Goal: Information Seeking & Learning: Learn about a topic

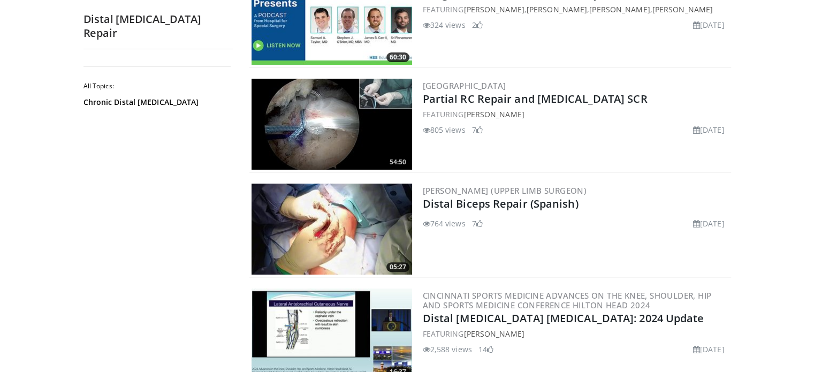
scroll to position [381, 0]
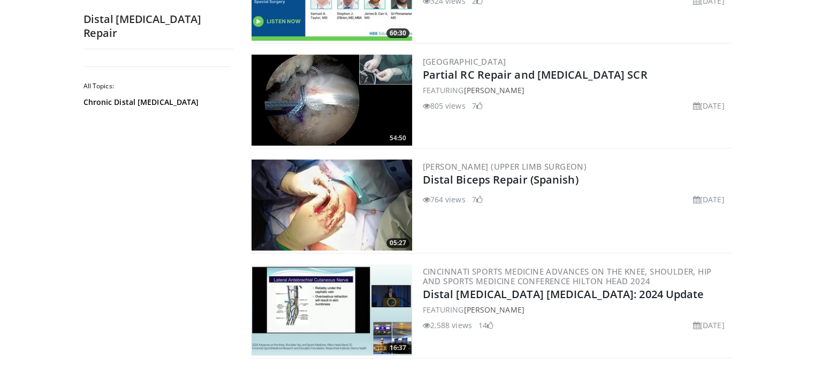
click at [360, 190] on img at bounding box center [331, 204] width 161 height 91
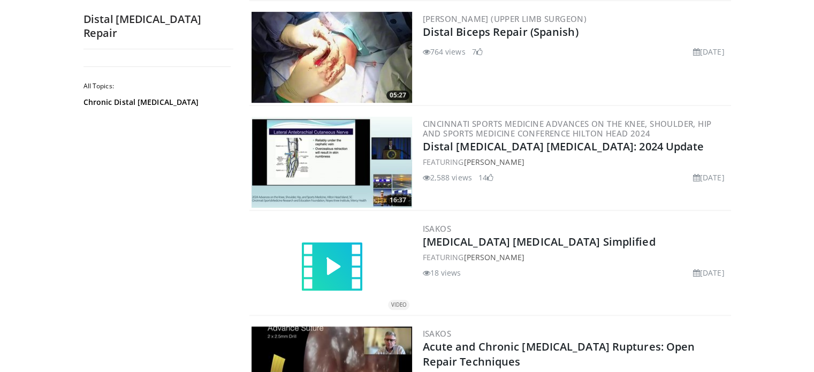
scroll to position [532, 0]
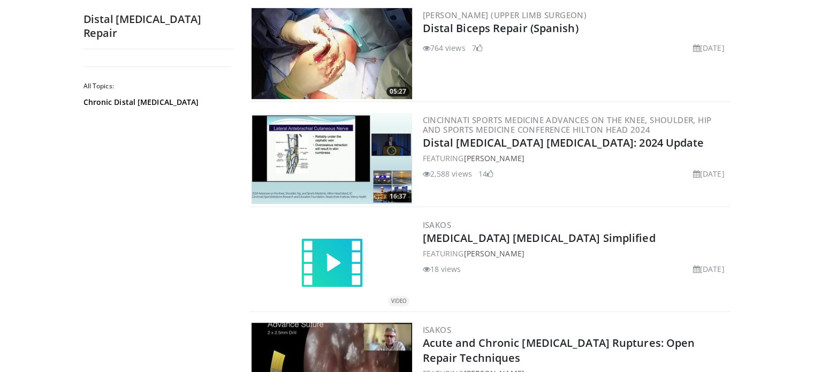
click at [323, 148] on img at bounding box center [331, 158] width 161 height 91
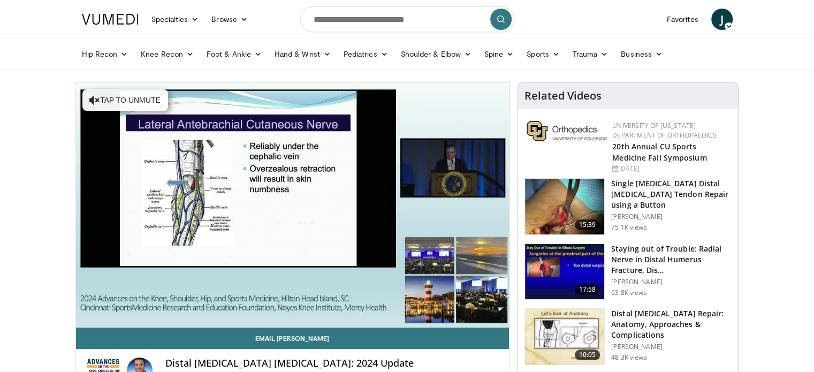
click at [574, 201] on img at bounding box center [564, 207] width 79 height 56
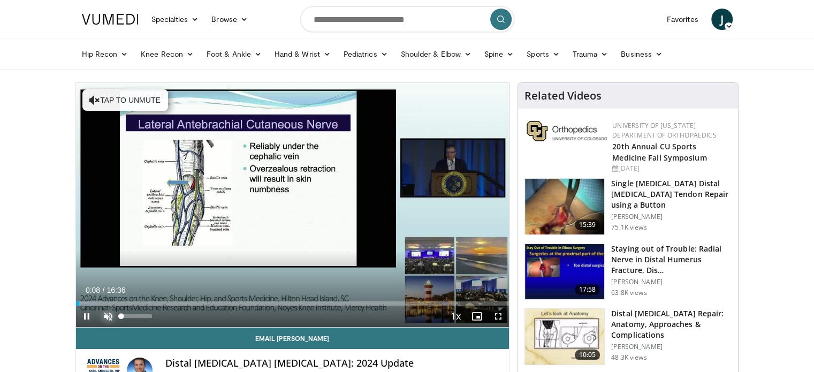
click at [105, 315] on span "Video Player" at bounding box center [107, 315] width 21 height 21
click at [493, 317] on span "Video Player" at bounding box center [497, 315] width 21 height 21
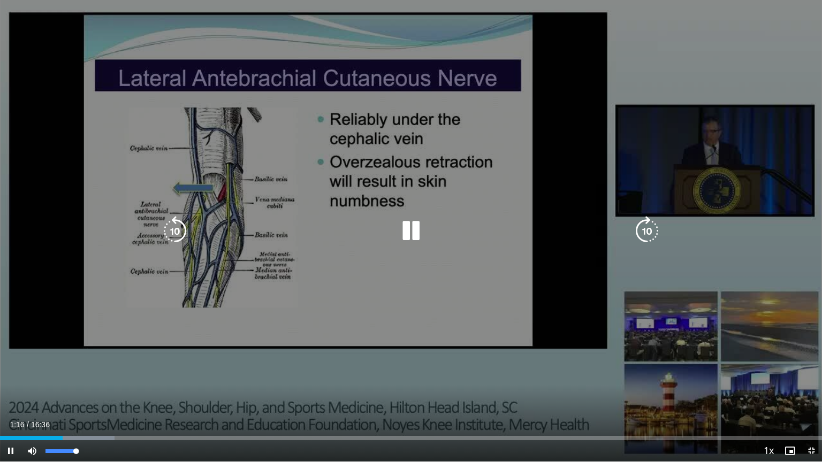
drag, startPoint x: 74, startPoint y: 453, endPoint x: 114, endPoint y: 449, distance: 40.3
click at [114, 371] on div "Current Time 1:16 / Duration 16:36 Pause Skip Backward Skip Forward Mute 100% L…" at bounding box center [411, 450] width 822 height 21
click at [325, 224] on div "Video Player" at bounding box center [410, 230] width 493 height 21
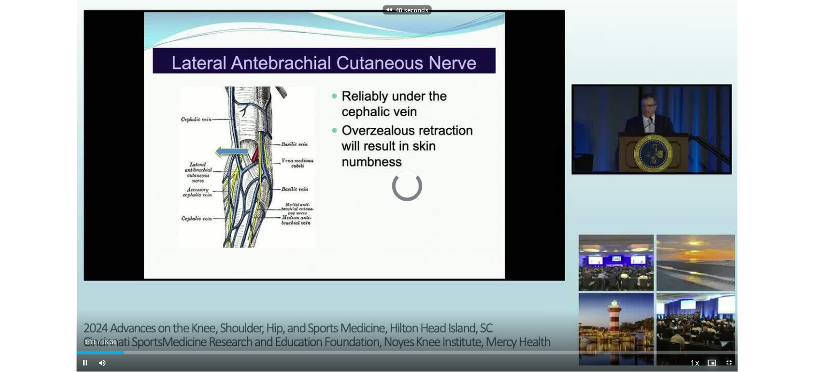
scroll to position [29, 6]
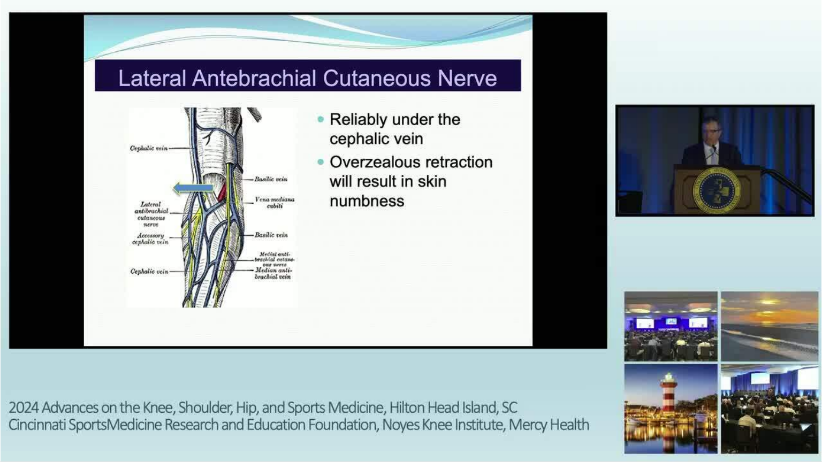
click at [779, 371] on button "Enable picture-in-picture mode" at bounding box center [789, 450] width 21 height 21
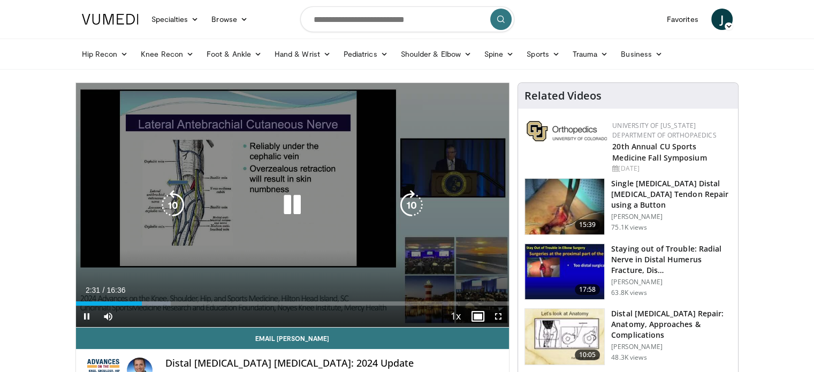
click at [282, 204] on icon "Video Player" at bounding box center [292, 205] width 30 height 30
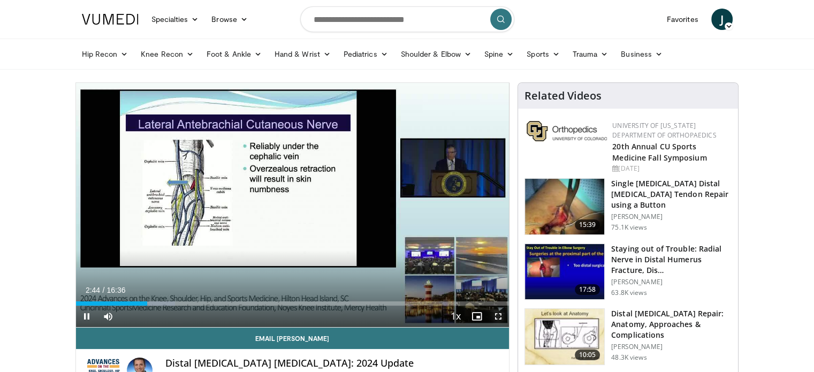
click at [499, 314] on span "Video Player" at bounding box center [497, 315] width 21 height 21
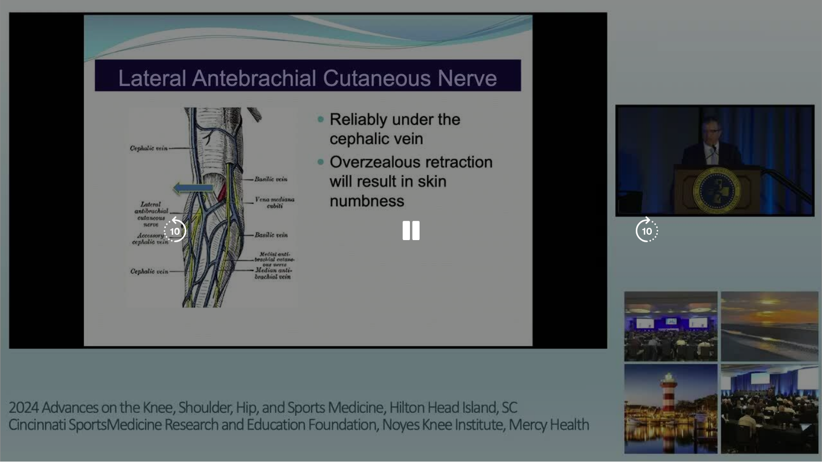
click at [499, 371] on div "40 seconds Tap to unmute" at bounding box center [411, 231] width 822 height 462
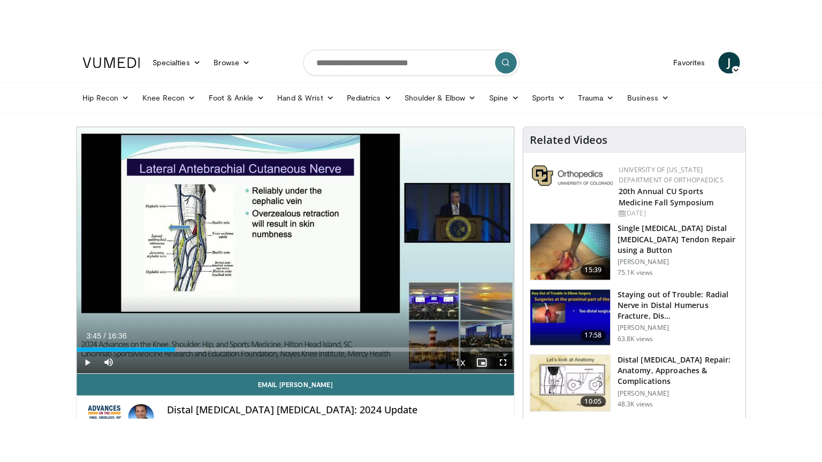
scroll to position [29, 18]
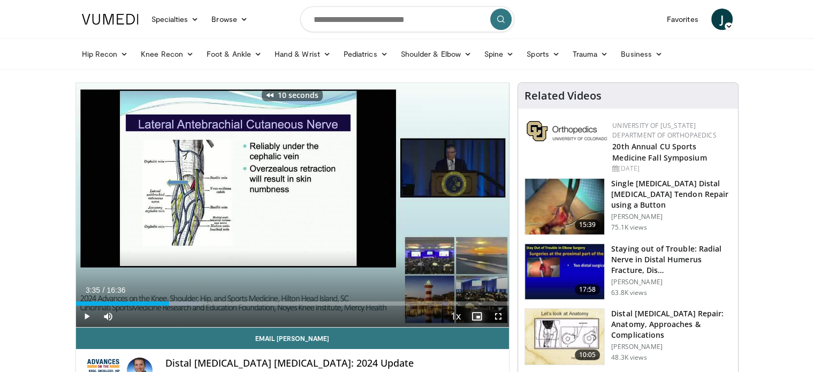
click at [466, 305] on button "Disable picture-in-picture mode" at bounding box center [476, 315] width 21 height 21
click at [499, 320] on span "Video Player" at bounding box center [497, 315] width 21 height 21
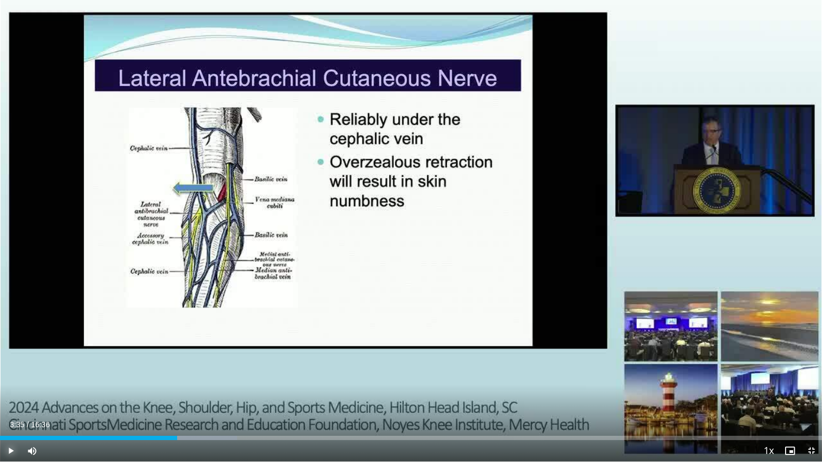
click at [8, 371] on span "Video Player" at bounding box center [10, 450] width 21 height 21
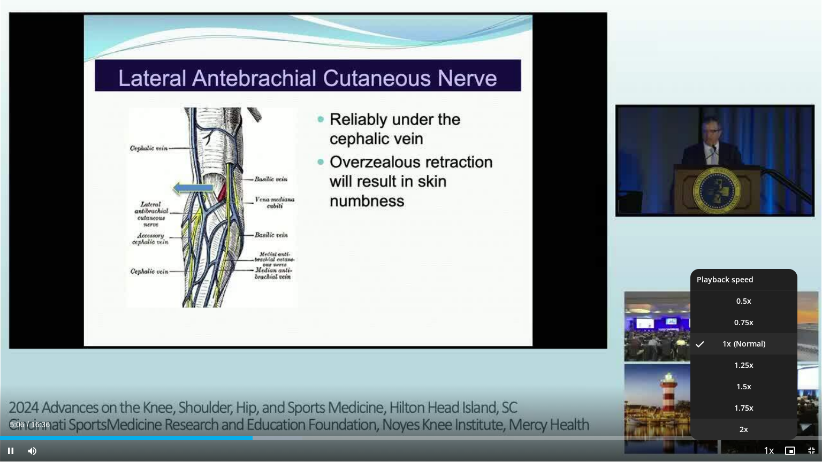
click at [758, 371] on li "2x" at bounding box center [743, 429] width 107 height 21
click at [766, 349] on li "1x" at bounding box center [743, 343] width 107 height 21
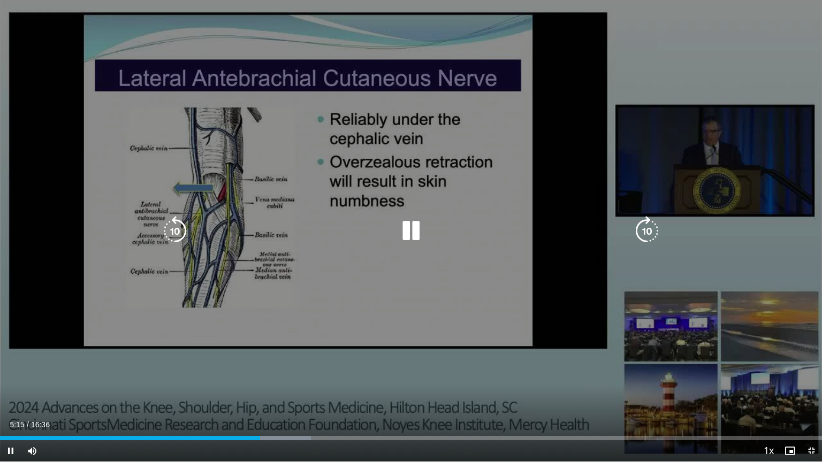
scroll to position [1, 0]
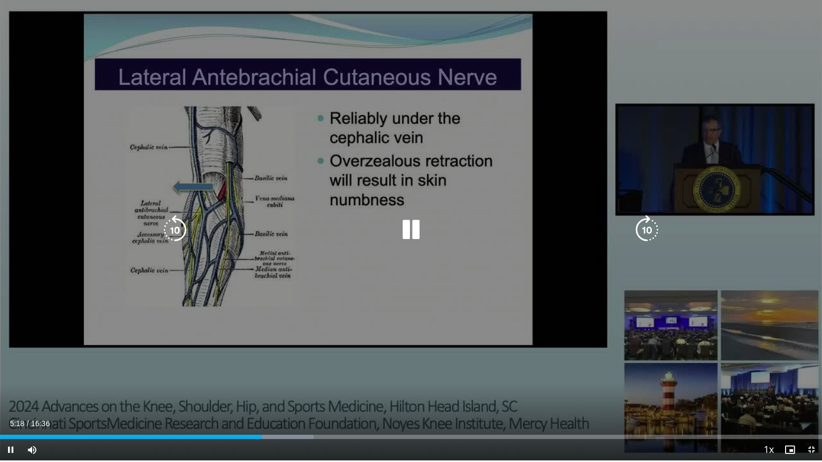
click at [546, 364] on div "10 seconds Tap to unmute" at bounding box center [411, 230] width 822 height 462
click at [537, 370] on div "10 seconds Tap to unmute" at bounding box center [411, 230] width 822 height 462
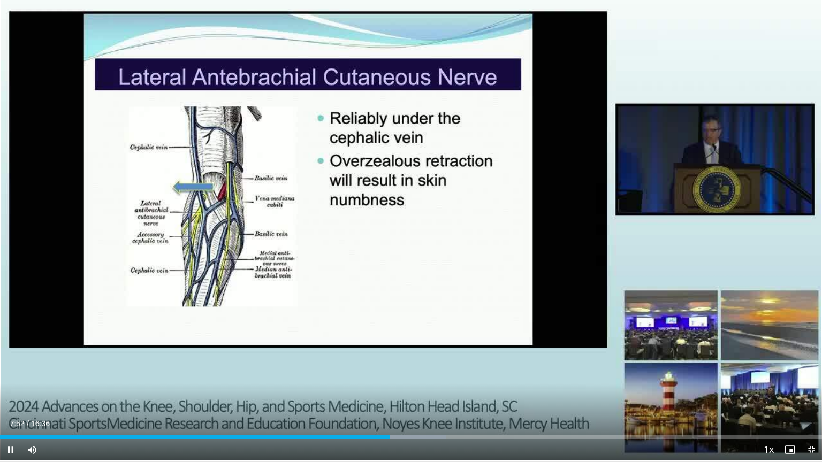
click at [467, 371] on div "Current Time 7:52 / Duration 16:36 Pause Skip Backward Skip Forward Mute 100% L…" at bounding box center [411, 449] width 822 height 21
click at [389, 371] on div "Current Time 8:16 / Duration 16:36 Pause Skip Backward Skip Forward Mute 100% L…" at bounding box center [411, 449] width 822 height 21
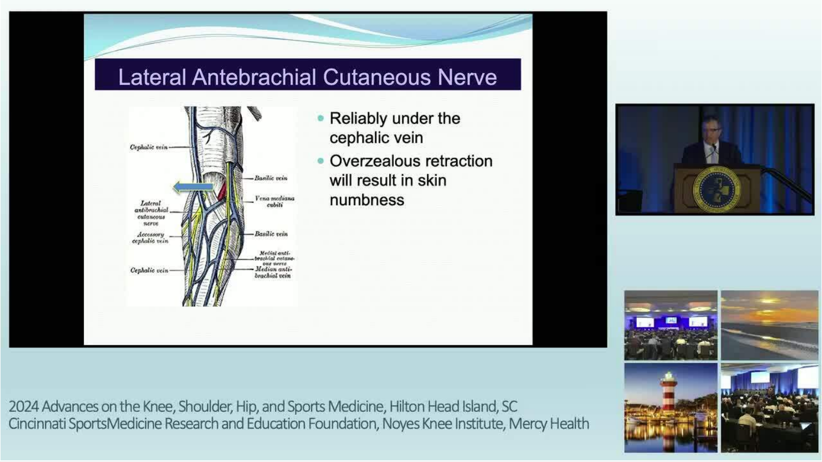
scroll to position [1, 0]
click at [0, 371] on button "Pause" at bounding box center [10, 449] width 21 height 21
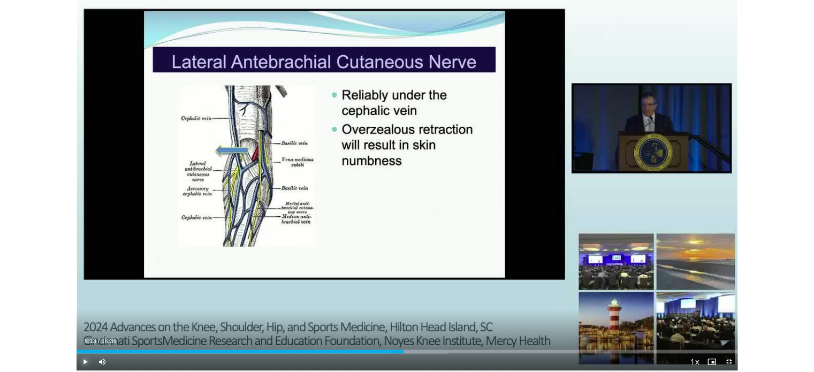
scroll to position [0, 14]
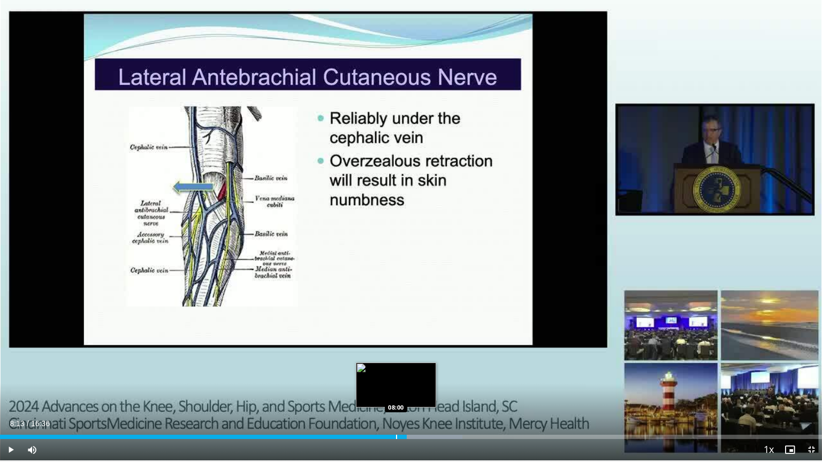
click at [396, 371] on div "Current Time 8:13 / Duration 16:36 Play Skip Backward Skip Forward Mute 100% Lo…" at bounding box center [411, 449] width 822 height 21
click at [399, 371] on div "Progress Bar" at bounding box center [399, 437] width 1 height 4
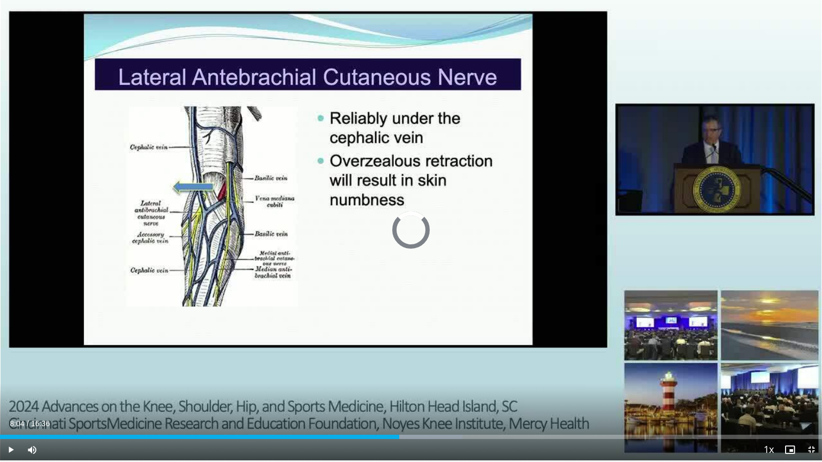
click at [399, 371] on div "Progress Bar" at bounding box center [399, 437] width 1 height 4
click at [0, 371] on span "Video Player" at bounding box center [10, 449] width 21 height 21
click at [12, 371] on span "Video Player" at bounding box center [10, 449] width 21 height 21
click at [18, 371] on span "Video Player" at bounding box center [10, 449] width 21 height 21
click at [0, 371] on button "Play" at bounding box center [10, 449] width 21 height 21
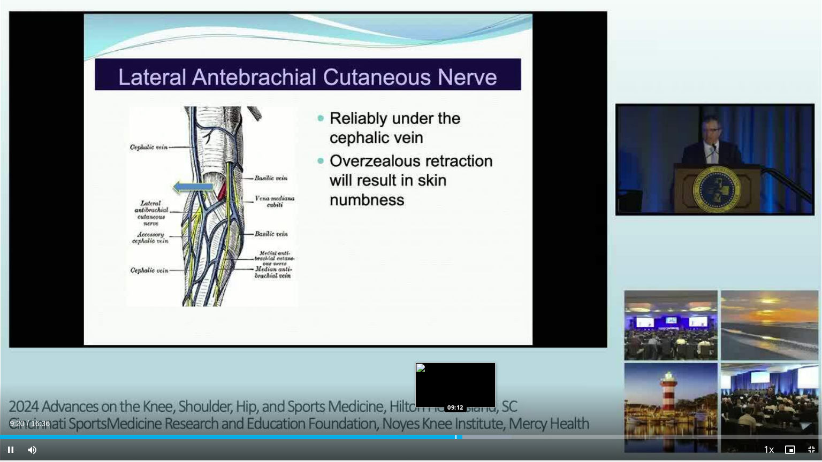
click at [455, 371] on div "Progress Bar" at bounding box center [455, 437] width 1 height 4
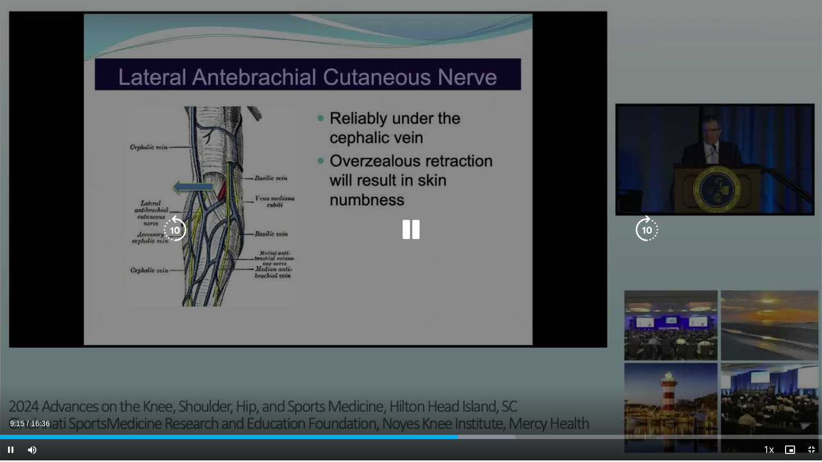
click at [407, 232] on icon "Video Player" at bounding box center [411, 230] width 30 height 30
click at [419, 318] on div "10 seconds Tap to unmute" at bounding box center [411, 230] width 822 height 462
click at [410, 229] on icon "Video Player" at bounding box center [411, 230] width 30 height 30
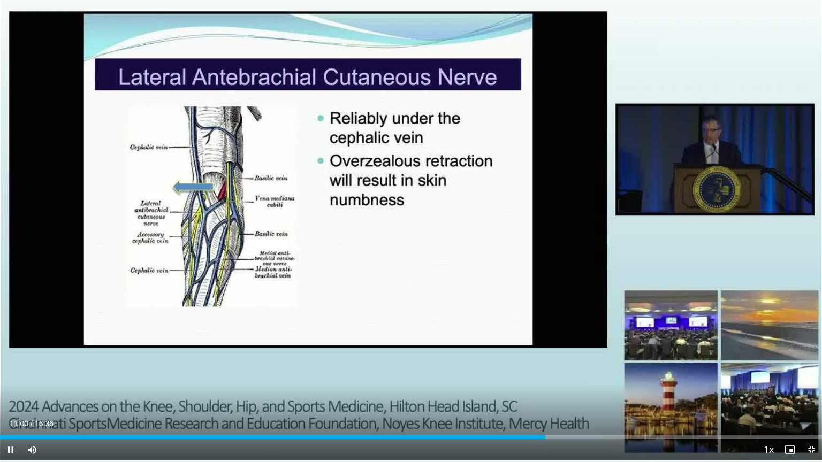
click at [452, 371] on div "Current Time 11:00 / Duration 16:36 Pause Skip Backward Skip Forward Mute 100% …" at bounding box center [411, 449] width 822 height 21
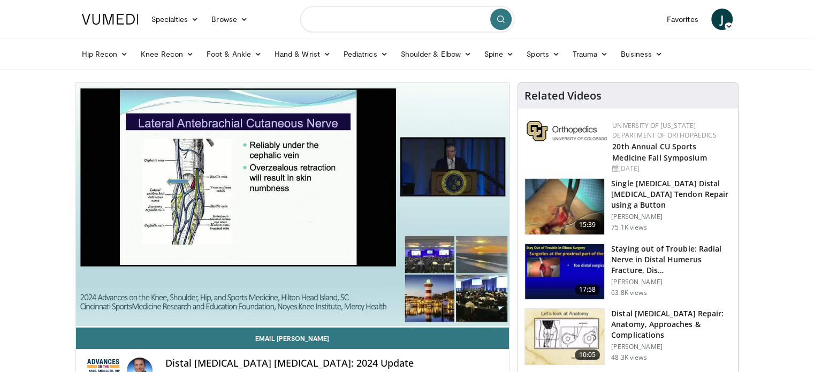
click at [345, 25] on input "Search topics, interventions" at bounding box center [407, 19] width 214 height 26
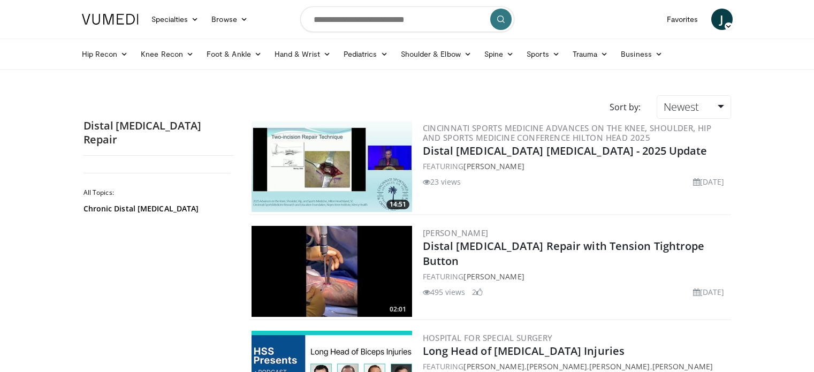
scroll to position [532, 0]
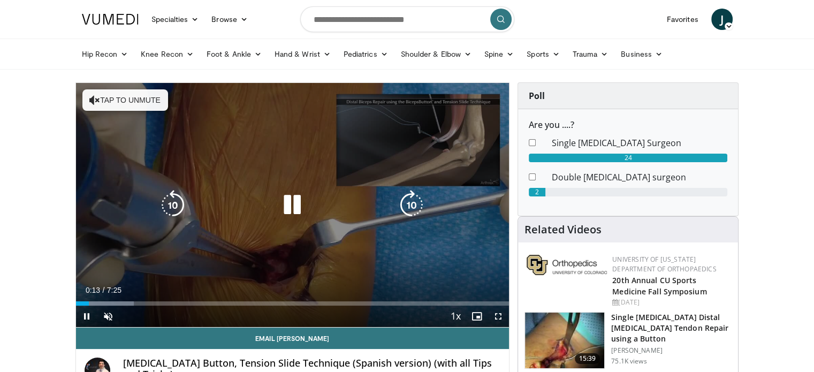
click at [155, 102] on button "Tap to unmute" at bounding box center [125, 99] width 86 height 21
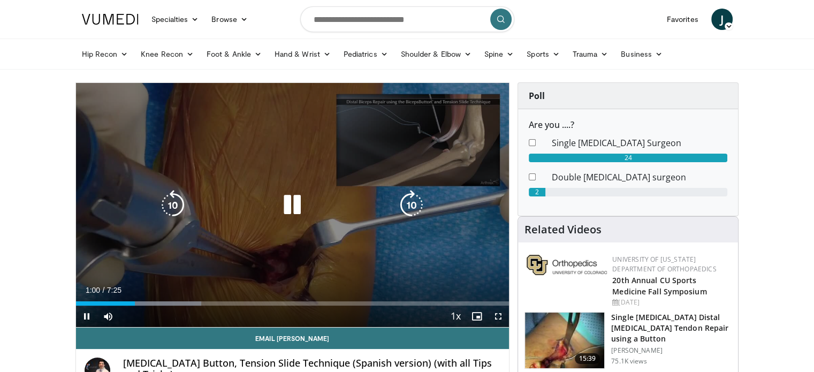
click at [290, 208] on icon "Video Player" at bounding box center [292, 205] width 30 height 30
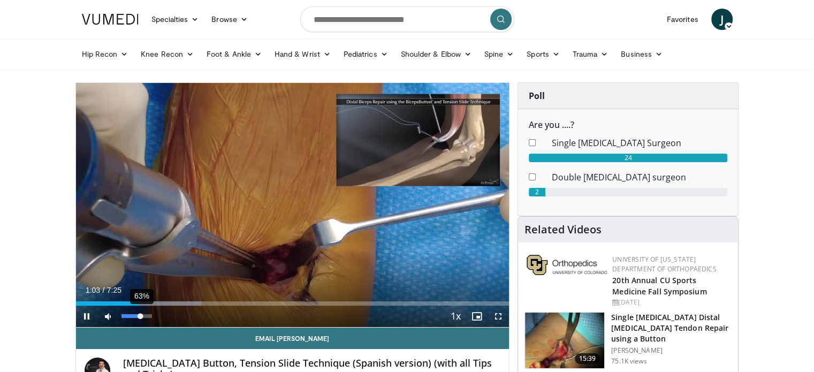
click at [141, 316] on div "63%" at bounding box center [136, 316] width 30 height 4
click at [146, 317] on div "82%" at bounding box center [136, 316] width 30 height 4
click at [149, 317] on div "Volume Level" at bounding box center [135, 316] width 28 height 4
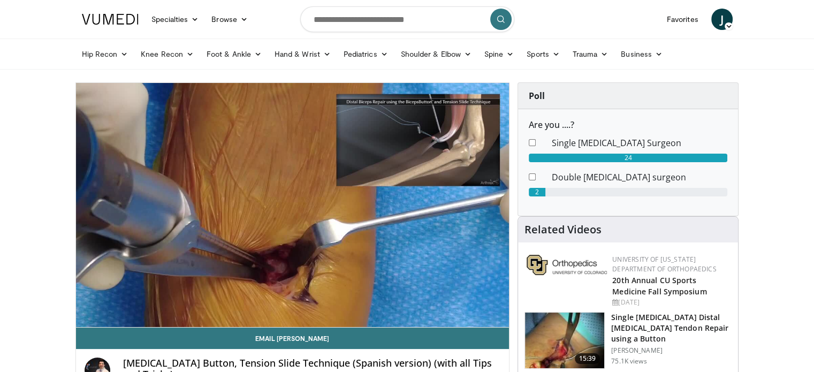
click at [466, 305] on button "Enable picture-in-picture mode" at bounding box center [476, 315] width 21 height 21
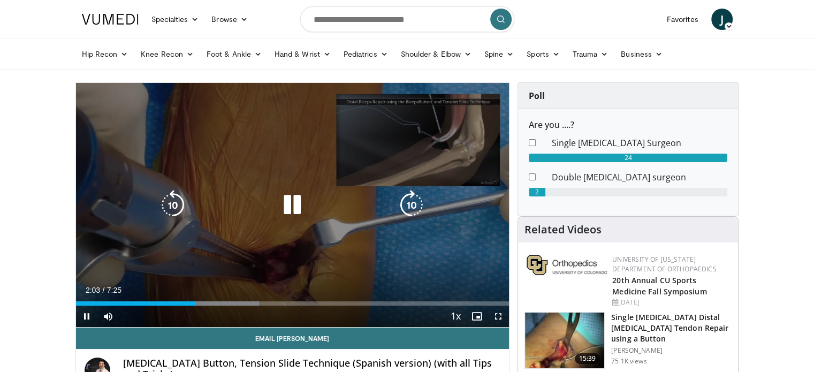
click at [324, 226] on div "30 seconds Tap to unmute" at bounding box center [292, 205] width 433 height 244
click at [288, 209] on icon "Video Player" at bounding box center [292, 205] width 30 height 30
click at [289, 213] on icon "Video Player" at bounding box center [292, 205] width 30 height 30
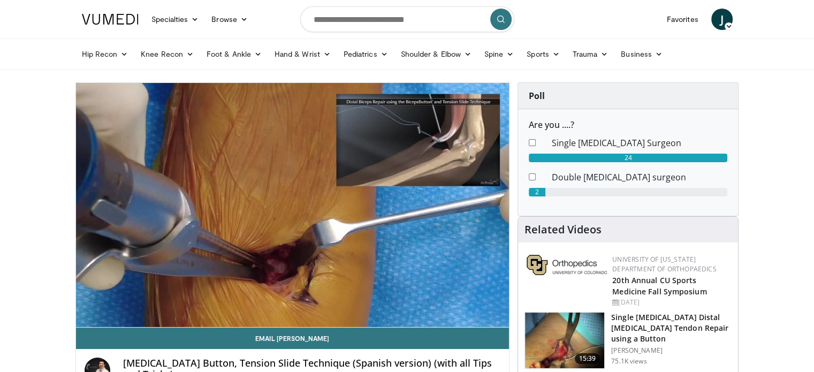
scroll to position [29, 11]
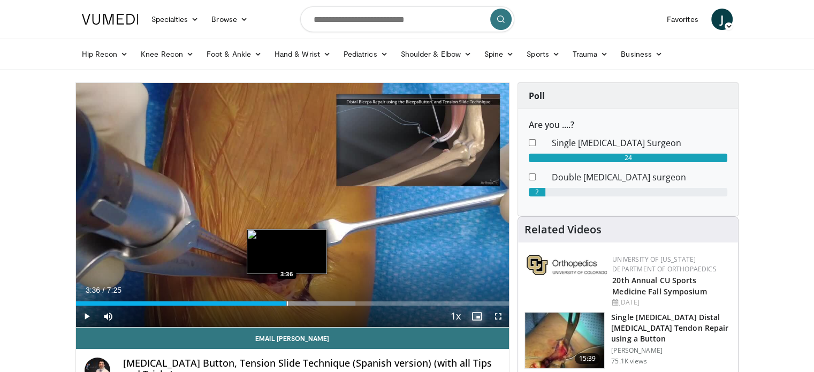
click at [287, 302] on div "Progress Bar" at bounding box center [287, 303] width 1 height 4
click at [283, 303] on div "Progress Bar" at bounding box center [283, 303] width 1 height 4
click at [274, 302] on div "Progress Bar" at bounding box center [274, 303] width 1 height 4
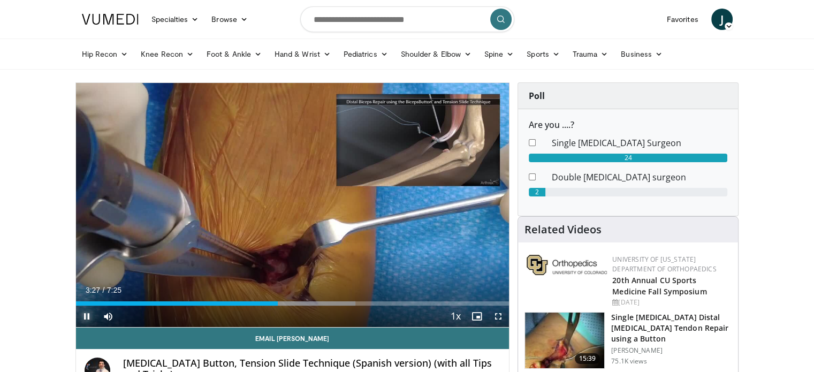
click at [90, 315] on span "Video Player" at bounding box center [86, 315] width 21 height 21
click at [83, 319] on span "Video Player" at bounding box center [86, 315] width 21 height 21
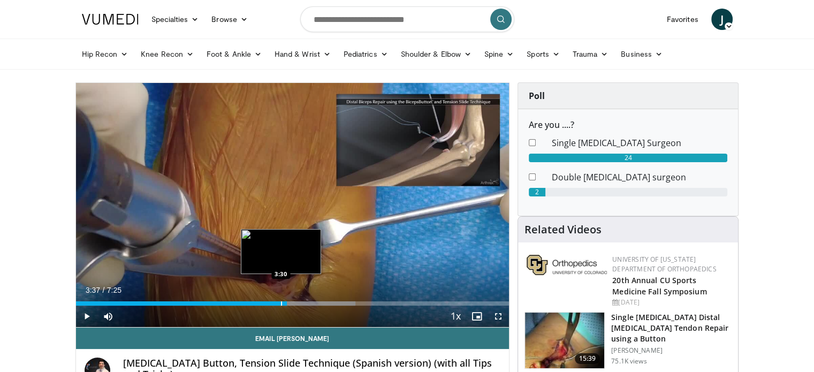
click at [281, 304] on div "Progress Bar" at bounding box center [281, 303] width 1 height 4
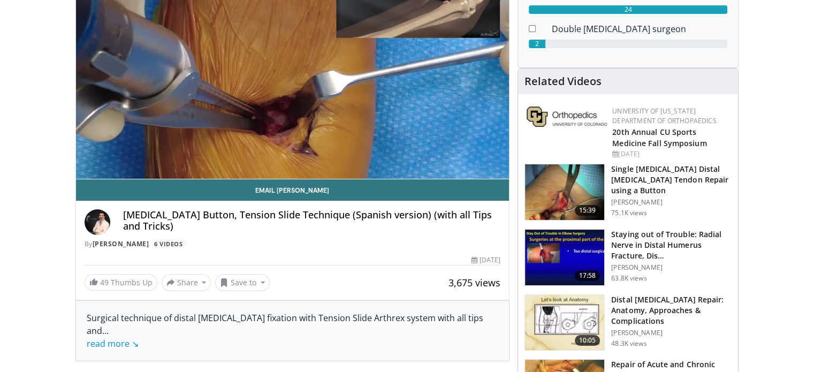
scroll to position [133, 0]
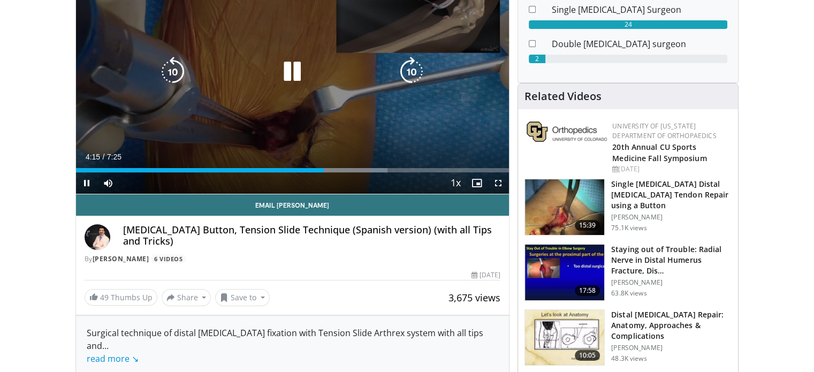
click at [371, 114] on div "20 seconds Tap to unmute" at bounding box center [292, 72] width 433 height 244
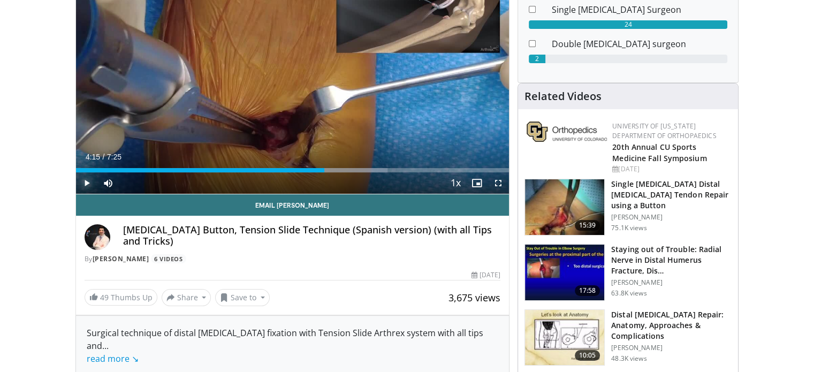
click at [78, 186] on span "Video Player" at bounding box center [86, 182] width 21 height 21
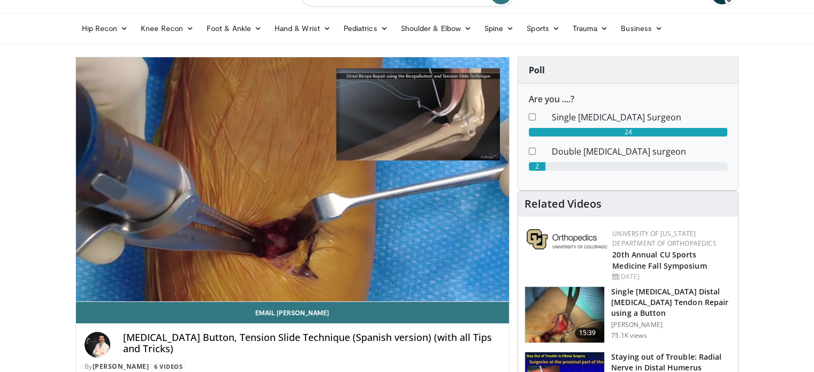
scroll to position [24, 0]
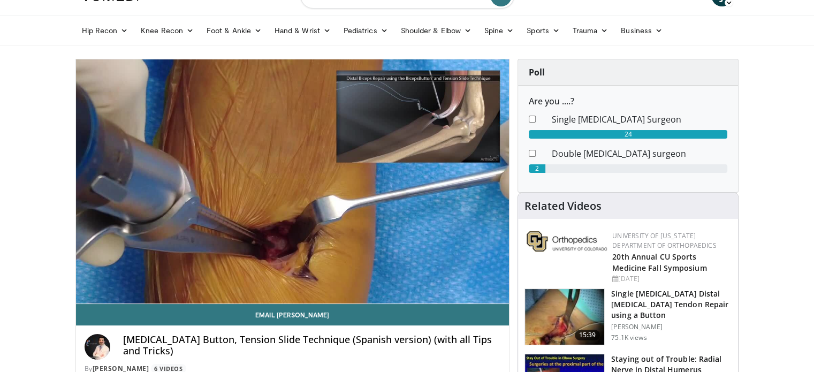
click at [76, 282] on button "Pause" at bounding box center [86, 292] width 21 height 21
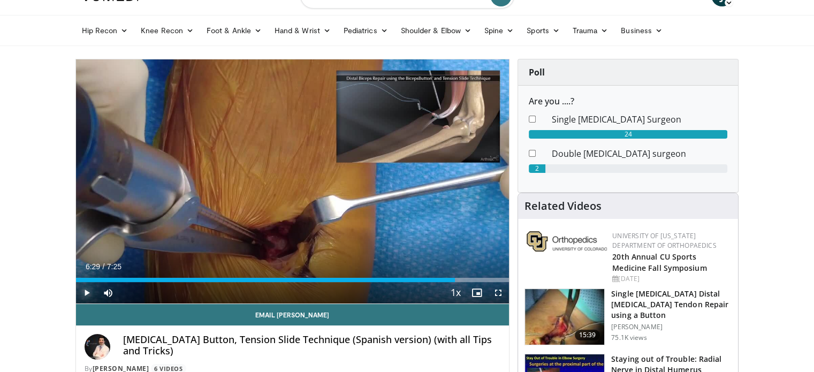
click at [76, 282] on button "Play" at bounding box center [86, 292] width 21 height 21
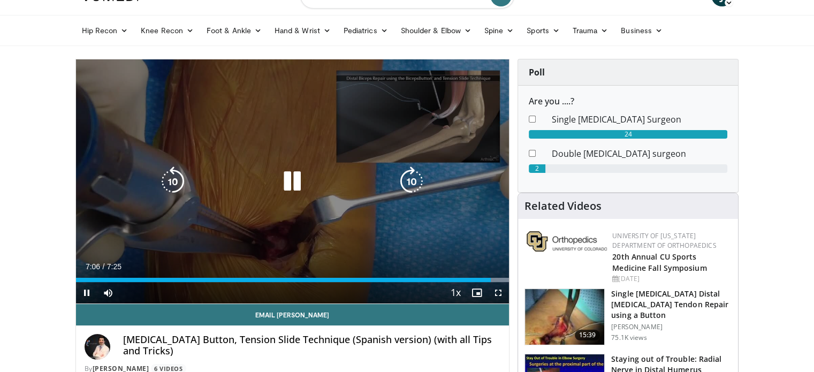
click at [300, 179] on icon "Video Player" at bounding box center [292, 181] width 30 height 30
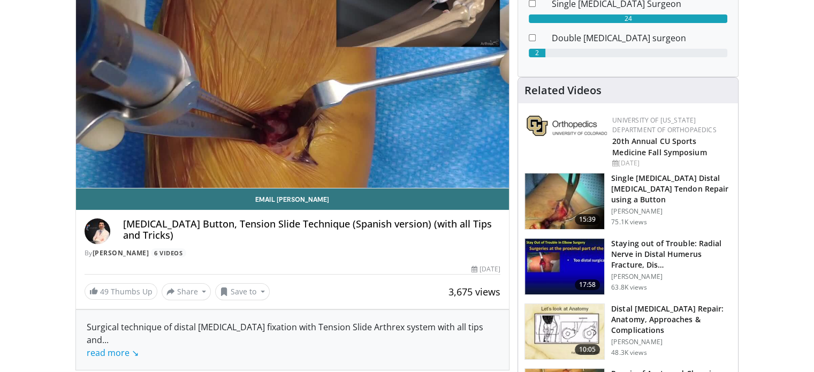
scroll to position [232, 0]
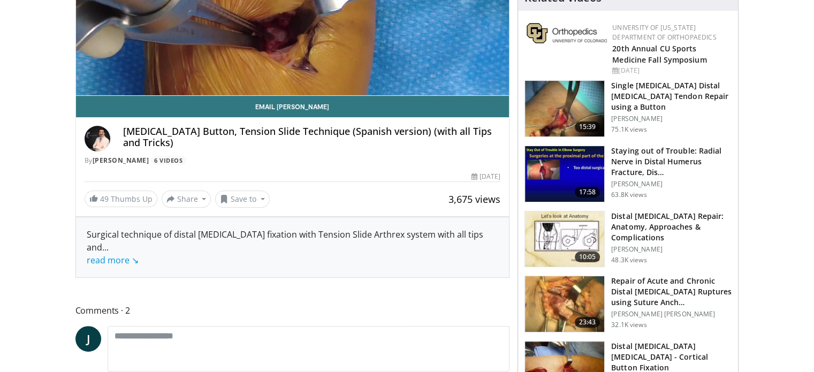
click at [563, 226] on img at bounding box center [564, 239] width 79 height 56
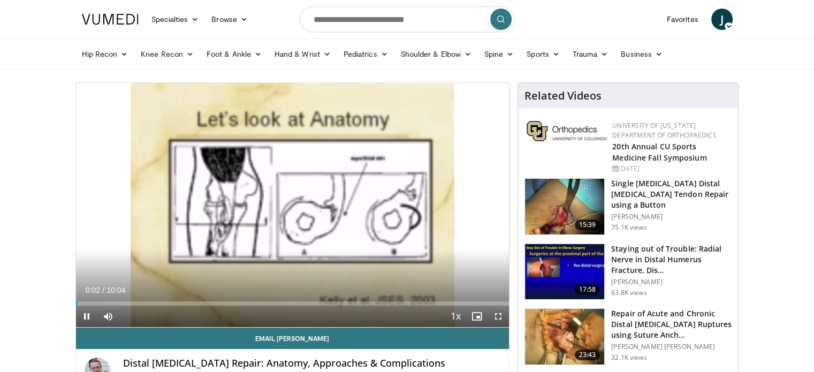
click at [278, 315] on div "Current Time 0:02 / Duration 10:04 Pause Skip Backward Skip Forward Mute Loaded…" at bounding box center [292, 315] width 433 height 21
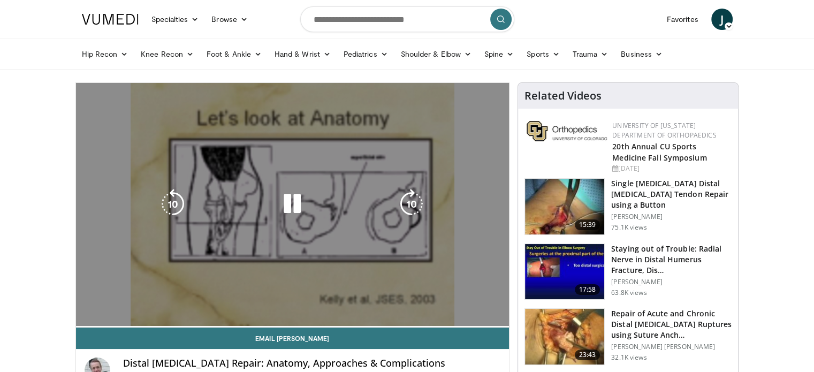
scroll to position [0, 16]
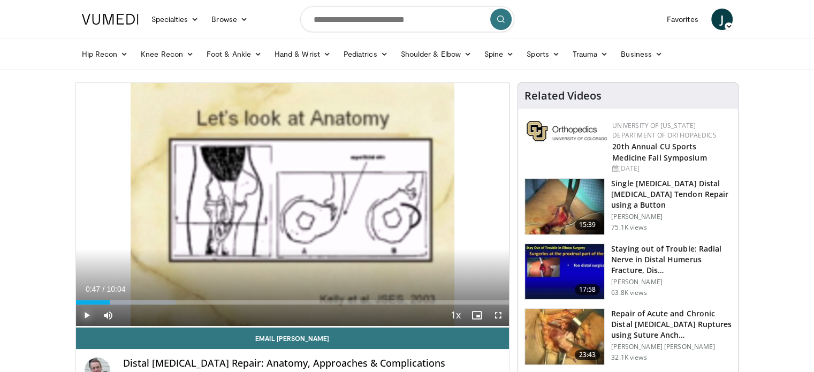
click at [83, 315] on span "Video Player" at bounding box center [86, 314] width 21 height 21
click at [135, 312] on div "47%" at bounding box center [136, 314] width 37 height 21
click at [89, 315] on span "Video Player" at bounding box center [86, 314] width 21 height 21
click at [76, 304] on button "Play" at bounding box center [86, 314] width 21 height 21
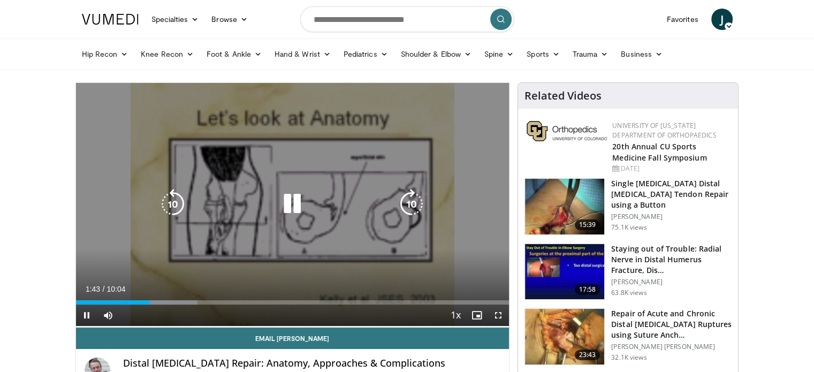
drag, startPoint x: 257, startPoint y: 254, endPoint x: 254, endPoint y: 259, distance: 6.1
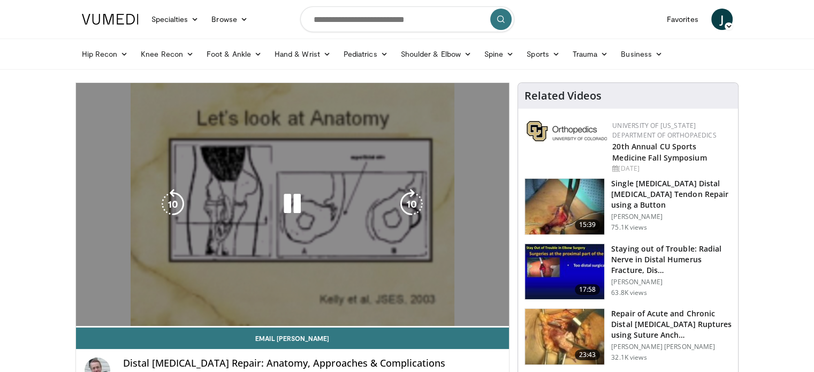
drag, startPoint x: 254, startPoint y: 259, endPoint x: 221, endPoint y: 271, distance: 34.2
click at [221, 271] on div "10 seconds Tap to unmute" at bounding box center [292, 204] width 433 height 244
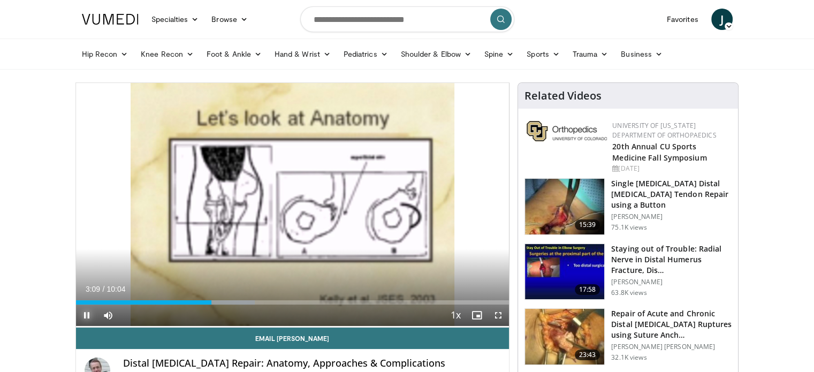
click at [91, 310] on span "Video Player" at bounding box center [86, 314] width 21 height 21
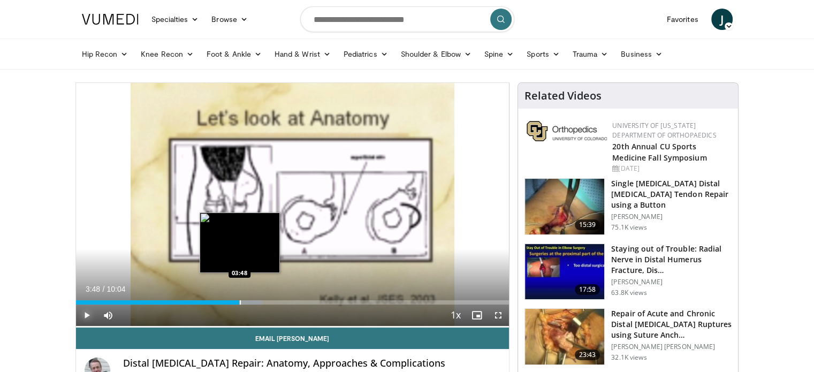
click at [239, 299] on div "Loaded : 42.91% 03:19 03:48" at bounding box center [292, 299] width 433 height 10
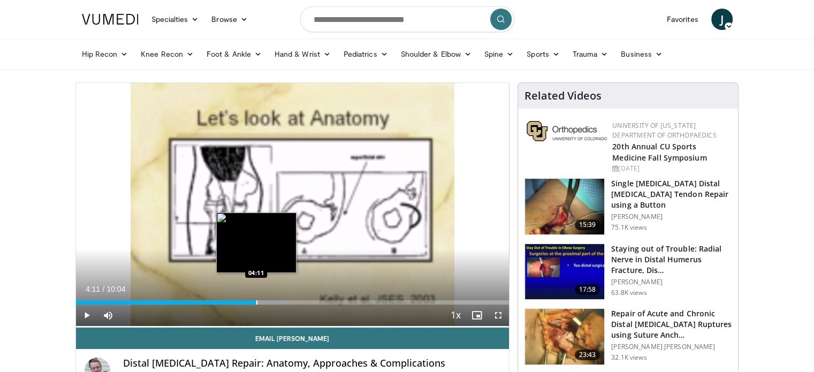
click at [256, 297] on div "Loaded : 49.52% 03:52 04:11" at bounding box center [292, 299] width 433 height 10
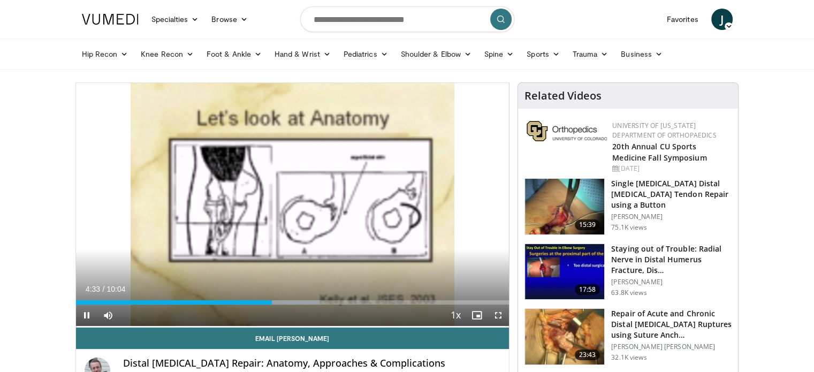
click at [287, 309] on div "Current Time 4:33 / Duration 10:04 Pause Skip Backward Skip Forward Mute 100% L…" at bounding box center [292, 314] width 433 height 21
